Goal: Transaction & Acquisition: Purchase product/service

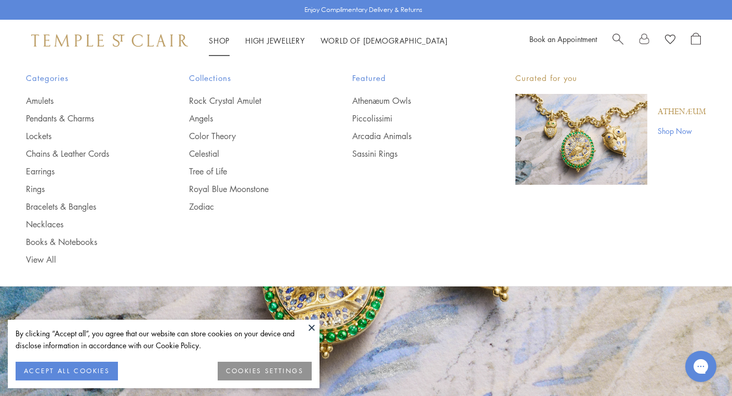
click at [219, 37] on link "Shop Shop" at bounding box center [219, 40] width 21 height 10
click at [31, 171] on link "Earrings" at bounding box center [87, 171] width 122 height 11
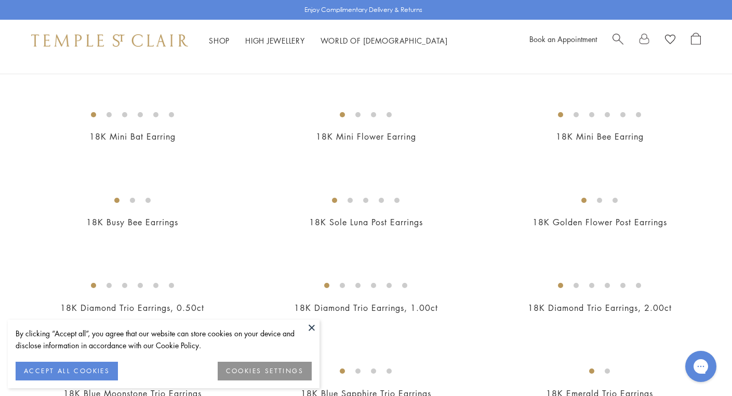
scroll to position [356, 0]
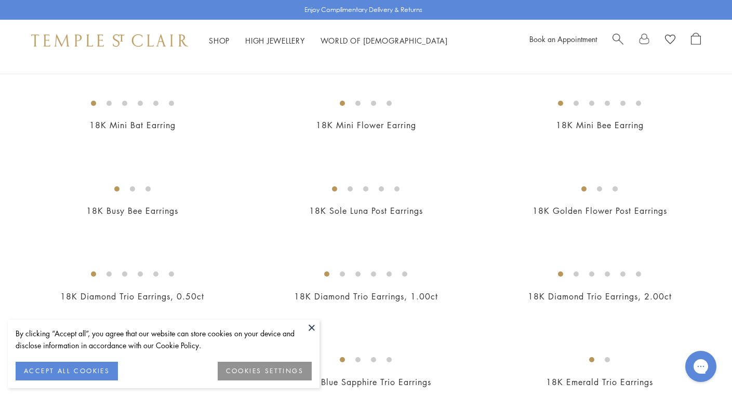
click at [313, 328] on button at bounding box center [312, 328] width 16 height 16
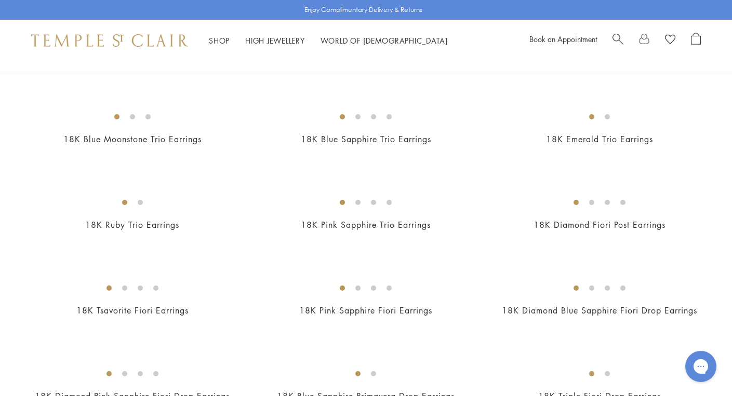
scroll to position [661, 0]
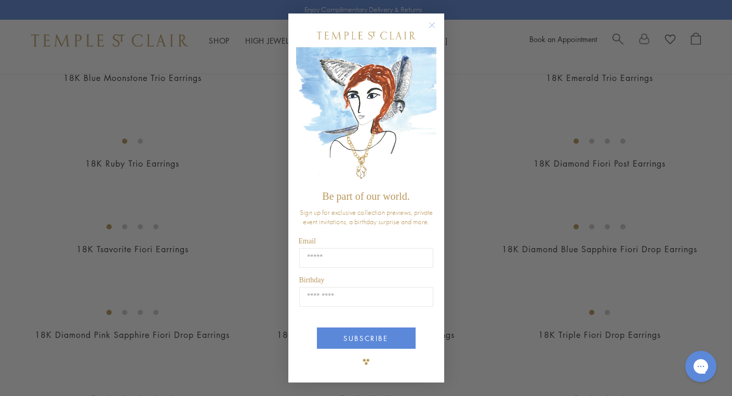
click at [432, 24] on circle "Close dialog" at bounding box center [432, 25] width 12 height 12
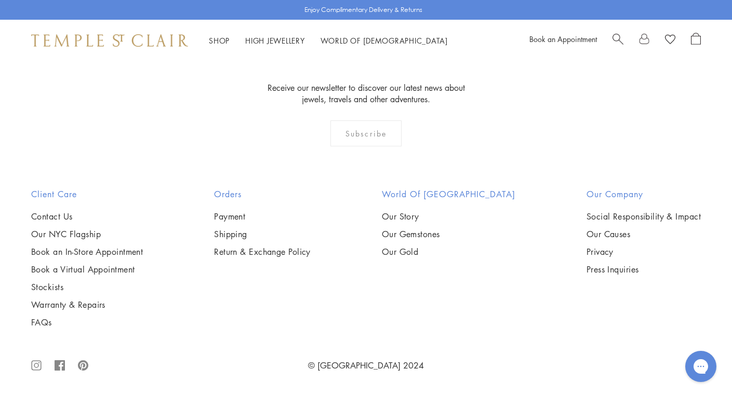
scroll to position [3716, 0]
click at [0, 0] on img at bounding box center [0, 0] width 0 height 0
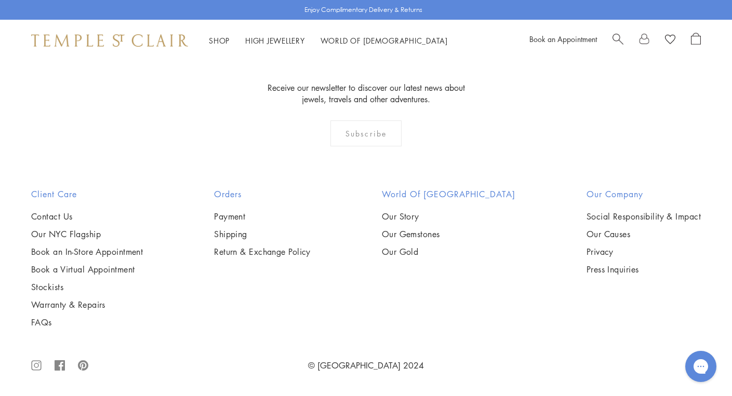
scroll to position [4947, 0]
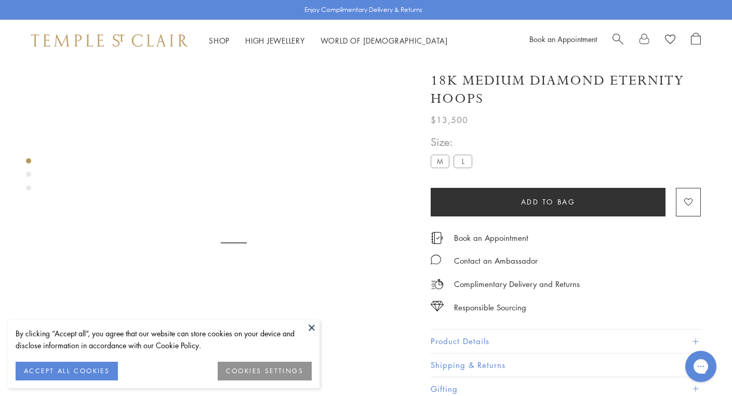
scroll to position [61, 0]
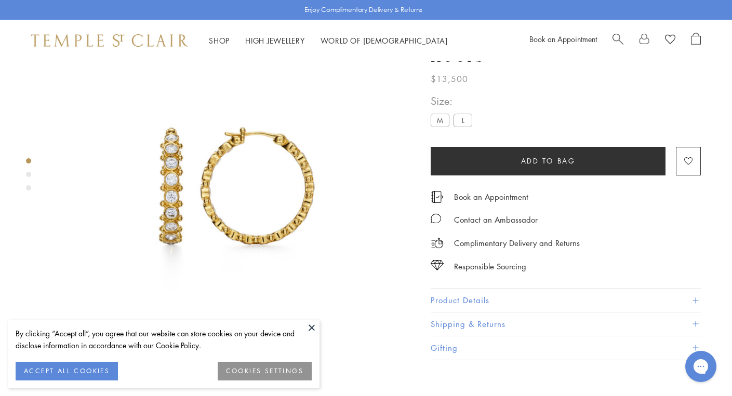
click at [27, 176] on div "Product gallery navigation" at bounding box center [28, 174] width 5 height 5
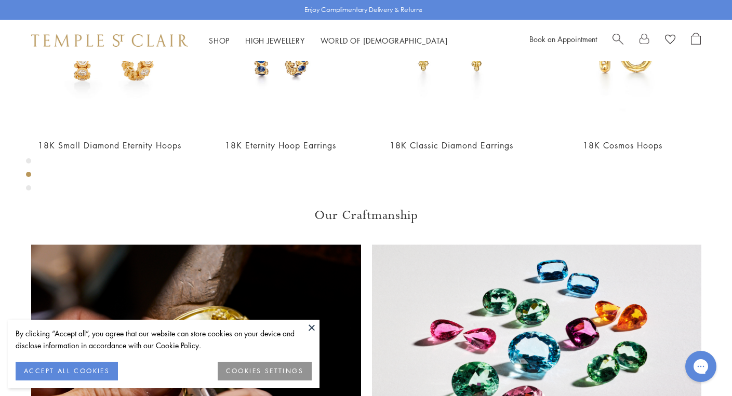
click at [30, 189] on div "Product gallery navigation" at bounding box center [28, 188] width 5 height 5
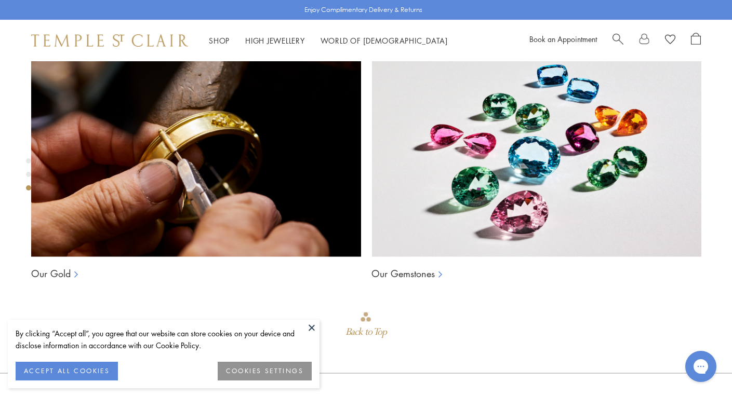
scroll to position [746, 0]
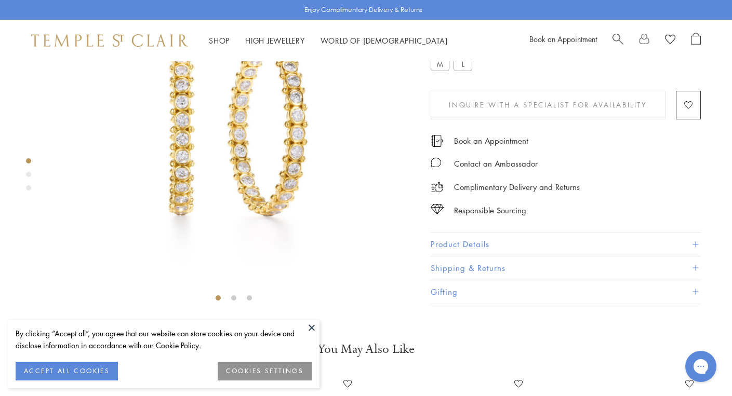
scroll to position [126, 0]
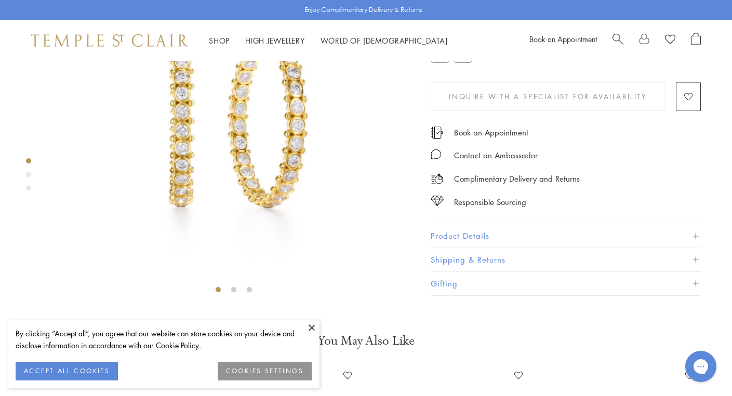
click at [29, 171] on div "Product gallery navigation" at bounding box center [28, 177] width 5 height 43
click at [28, 174] on div "Product gallery navigation" at bounding box center [28, 174] width 5 height 5
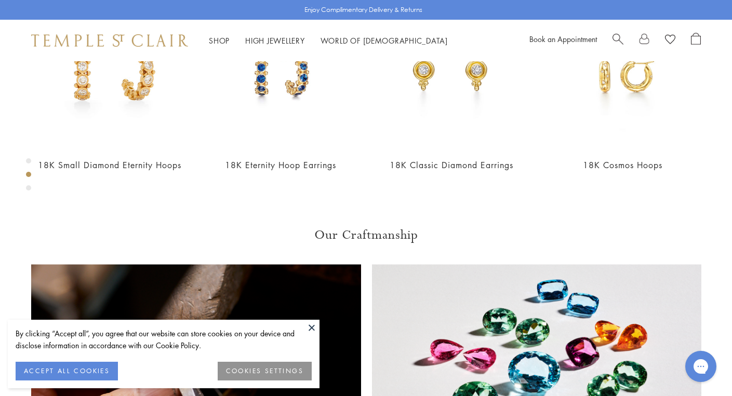
scroll to position [496, 0]
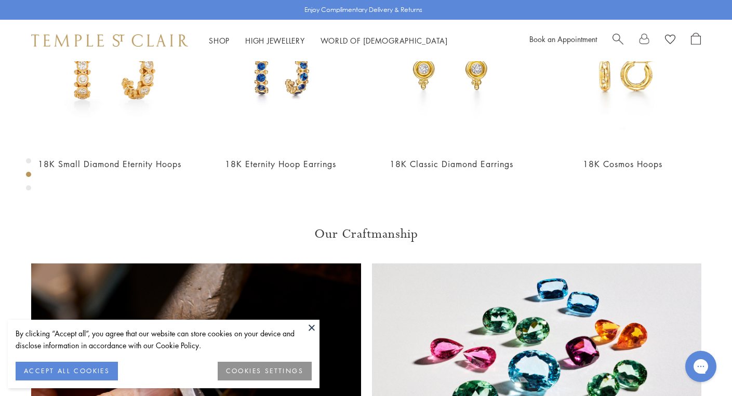
click at [29, 187] on div "Product gallery navigation" at bounding box center [28, 188] width 5 height 5
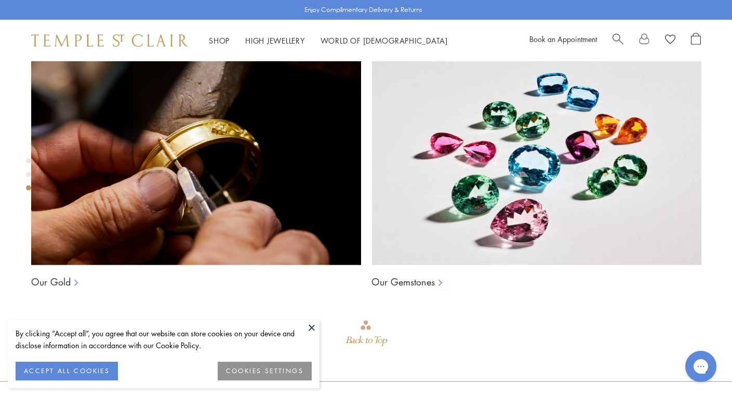
scroll to position [746, 0]
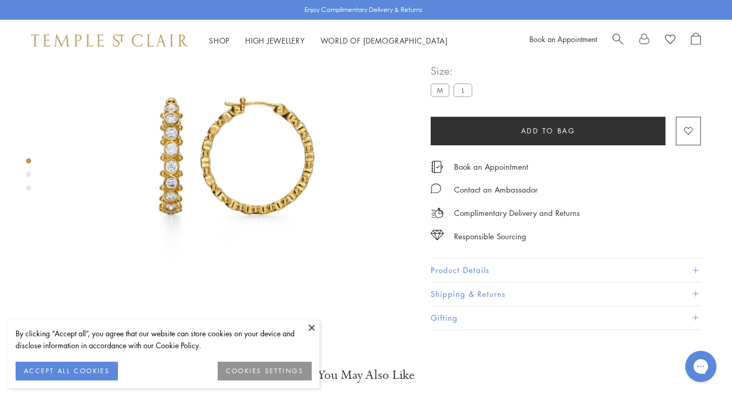
scroll to position [140, 0]
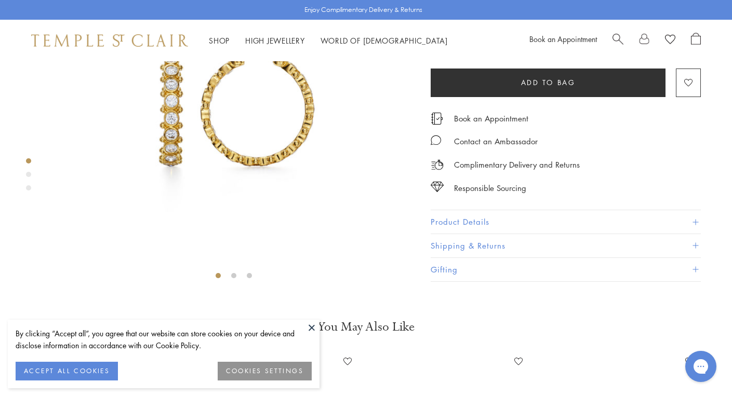
click at [476, 234] on button "Product Details" at bounding box center [566, 222] width 270 height 23
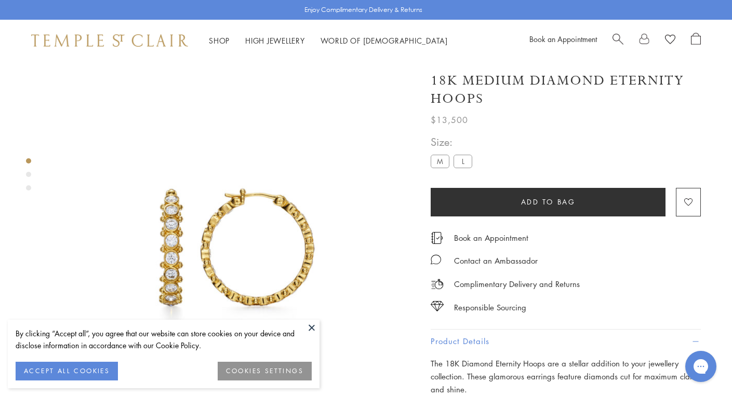
scroll to position [0, 0]
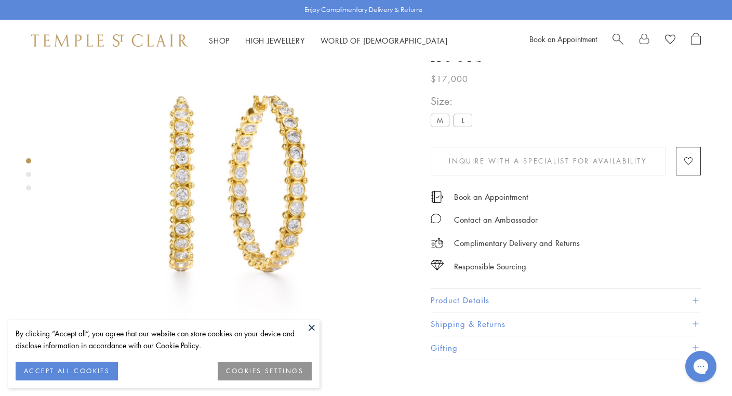
click at [472, 313] on button "Product Details" at bounding box center [566, 300] width 270 height 23
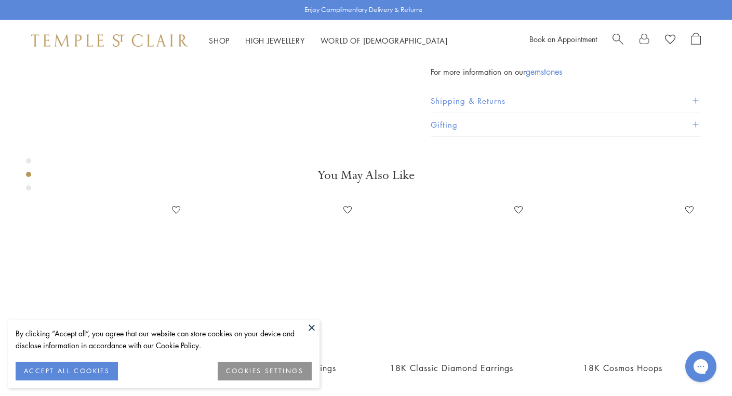
scroll to position [451, 0]
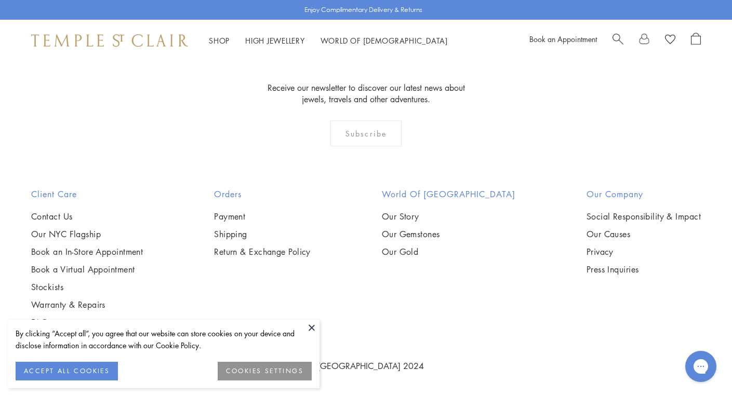
scroll to position [3155, 0]
click at [314, 326] on button at bounding box center [312, 328] width 16 height 16
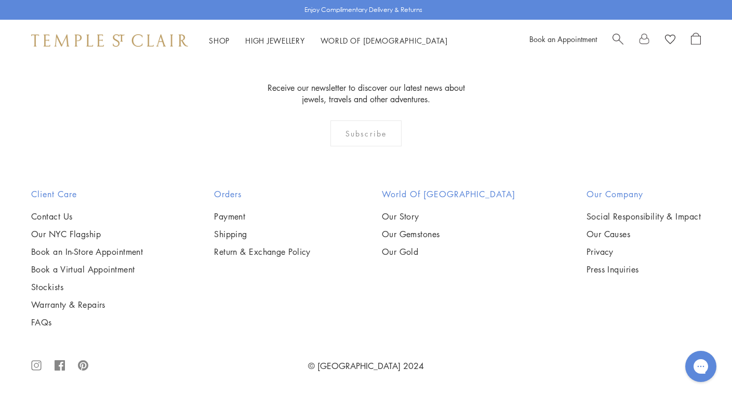
scroll to position [4733, 0]
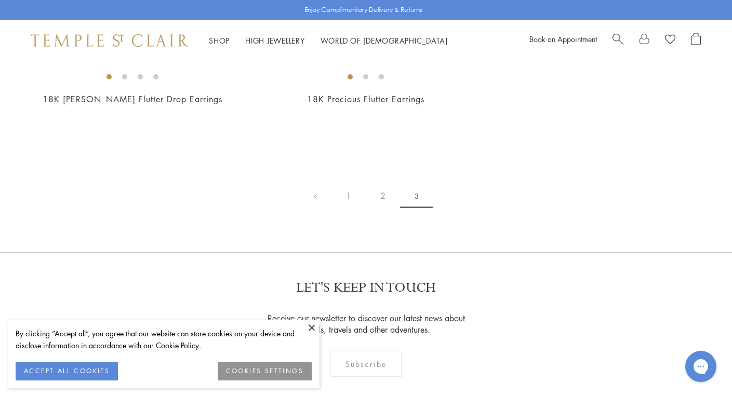
scroll to position [126, 0]
